Goal: Obtain resource: Obtain resource

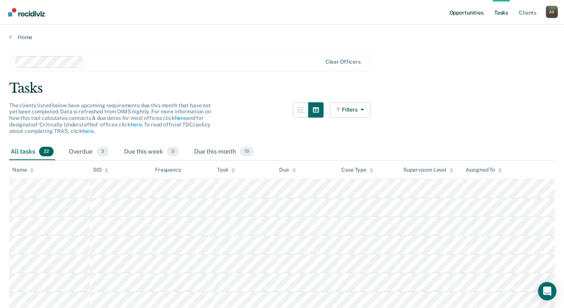
click at [476, 14] on link "Opportunities" at bounding box center [466, 12] width 37 height 25
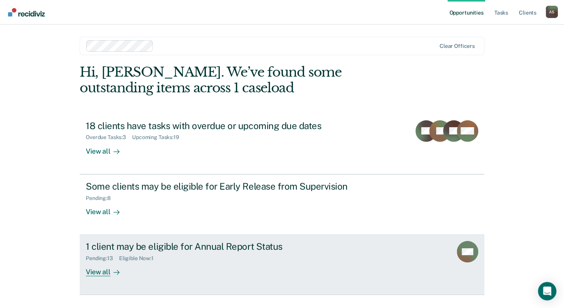
click at [118, 270] on div "View all" at bounding box center [107, 268] width 43 height 15
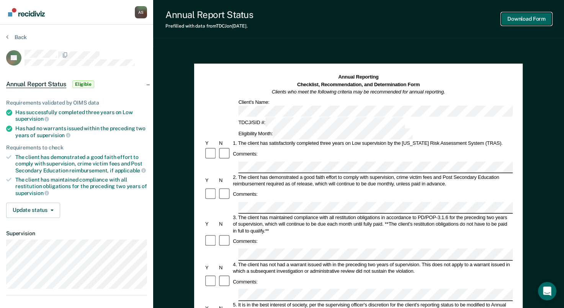
click at [528, 17] on button "Download Form" at bounding box center [526, 19] width 51 height 13
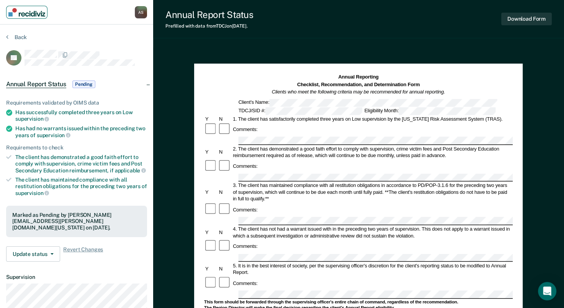
click at [10, 12] on img "Main navigation" at bounding box center [26, 12] width 37 height 8
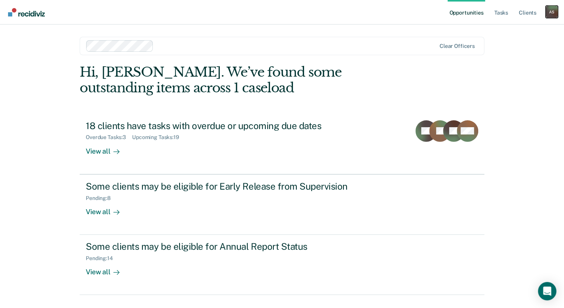
click at [553, 11] on div "A S" at bounding box center [552, 12] width 12 height 12
click at [494, 50] on link "Log Out" at bounding box center [521, 50] width 62 height 7
